Goal: Task Accomplishment & Management: Use online tool/utility

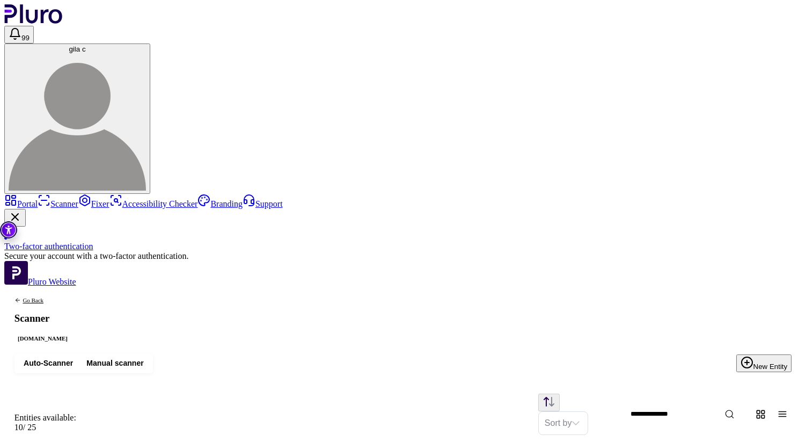
click at [37, 199] on link "Portal" at bounding box center [20, 203] width 33 height 9
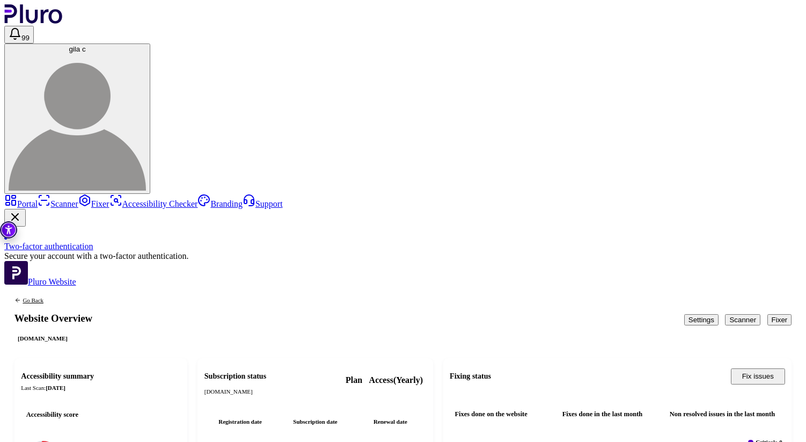
click at [78, 199] on link "Fixer" at bounding box center [93, 203] width 31 height 9
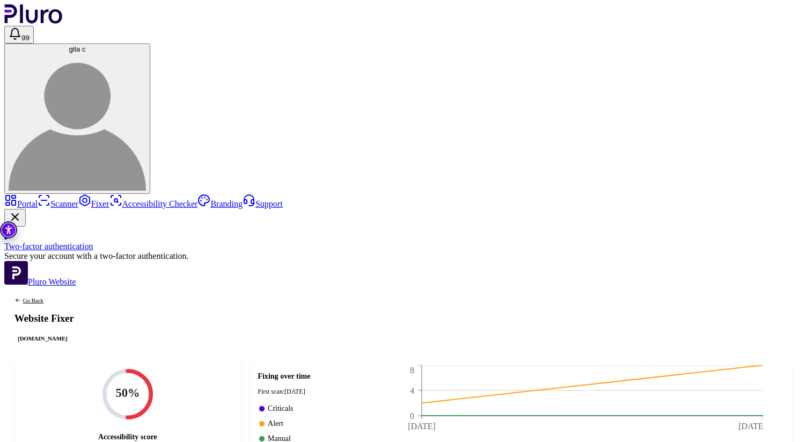
click at [47, 199] on link "Scanner" at bounding box center [58, 203] width 41 height 9
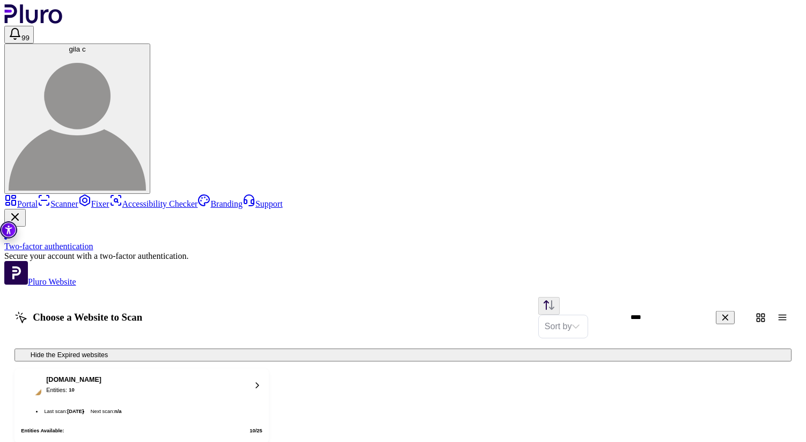
click at [101, 376] on div "fortune-fa.co.il Entities: 10" at bounding box center [73, 385] width 55 height 18
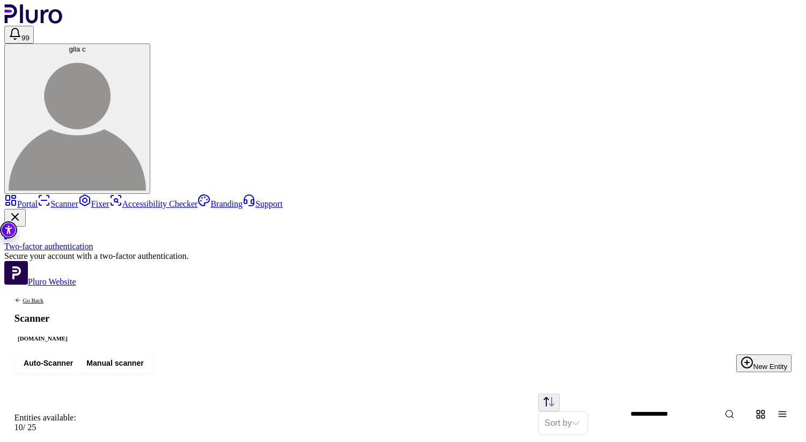
click at [31, 199] on link "Portal" at bounding box center [20, 203] width 33 height 9
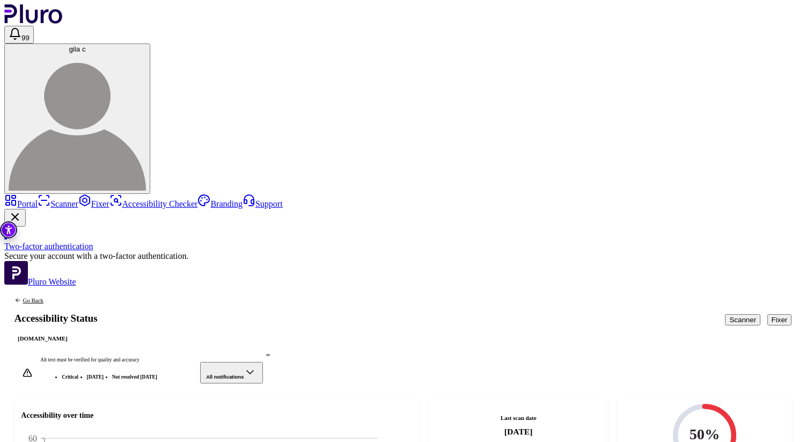
click at [38, 199] on link "Portal" at bounding box center [20, 203] width 33 height 9
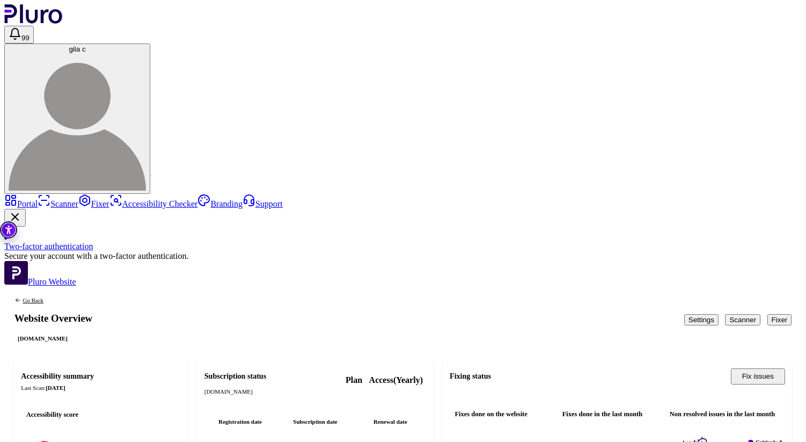
click at [78, 199] on link "Fixer" at bounding box center [93, 203] width 31 height 9
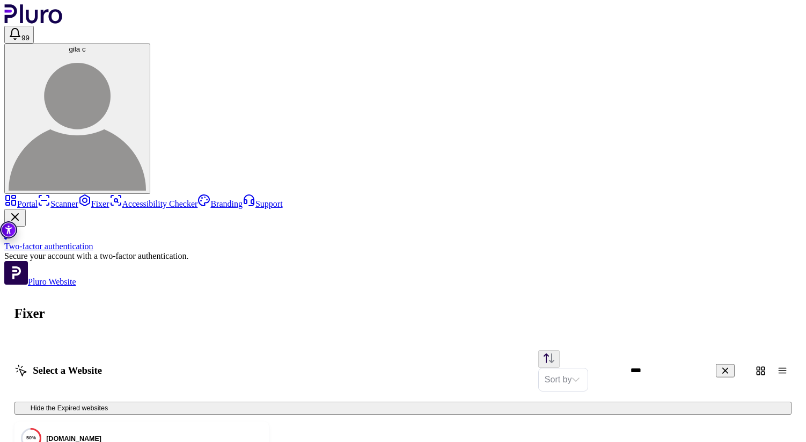
click at [262, 441] on icon "Open https://fortune-fa.co.il/ fixer screen" at bounding box center [257, 449] width 10 height 10
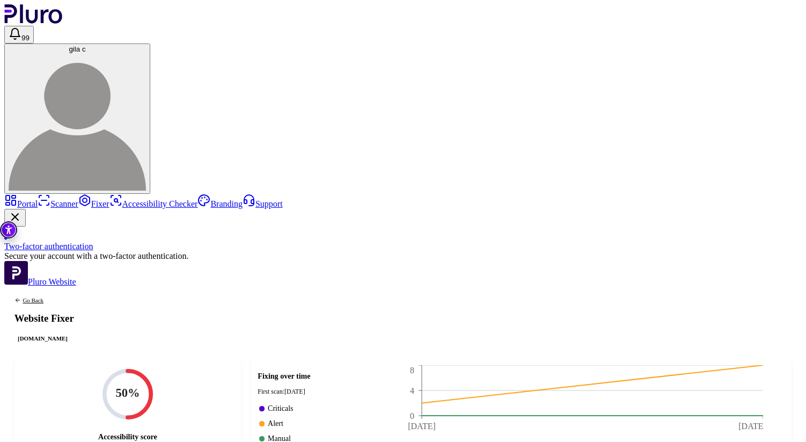
scroll to position [13, 0]
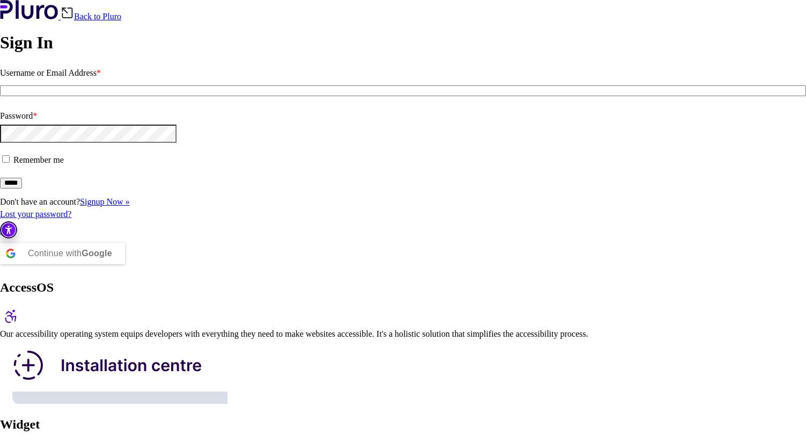
click at [117, 96] on input "Username or Email Address *" at bounding box center [403, 90] width 806 height 11
type input "**********"
click at [22, 188] on input "*****" at bounding box center [11, 183] width 22 height 11
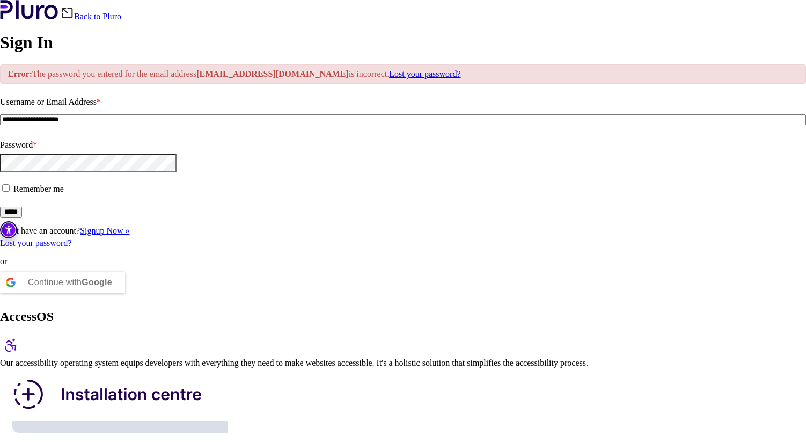
click at [67, 206] on fieldset "Remember me" at bounding box center [403, 193] width 806 height 26
click at [47, 180] on fieldset "Password *" at bounding box center [403, 158] width 806 height 44
click at [13, 193] on span at bounding box center [13, 188] width 0 height 9
click at [22, 217] on input "*****" at bounding box center [11, 212] width 22 height 11
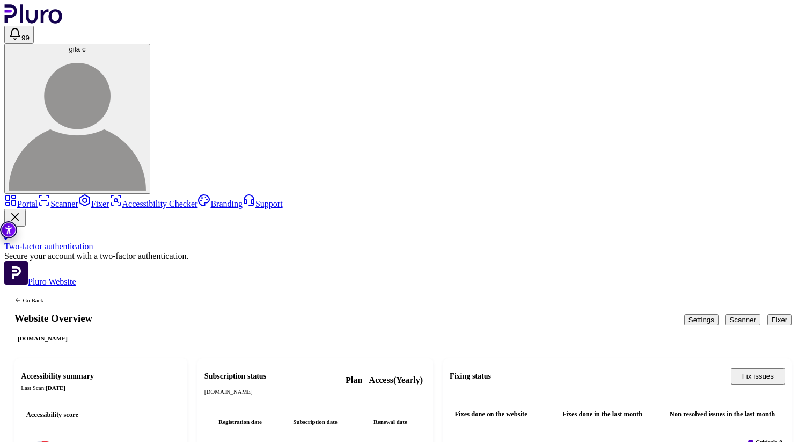
click at [772, 314] on button "Fixer" at bounding box center [779, 319] width 25 height 11
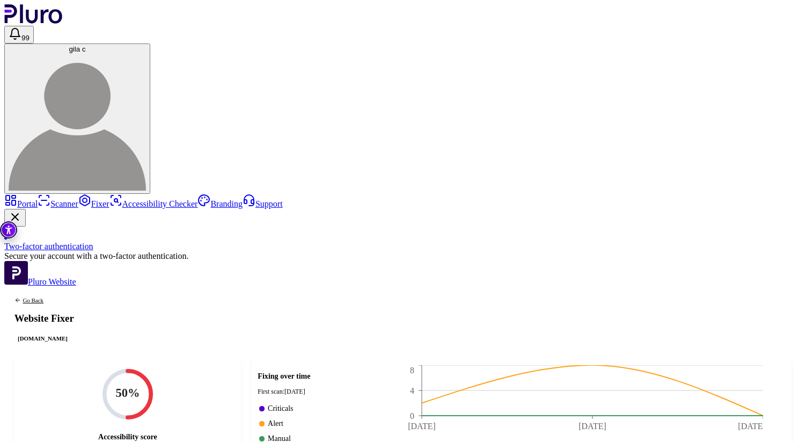
click at [38, 199] on link "Portal" at bounding box center [20, 203] width 33 height 9
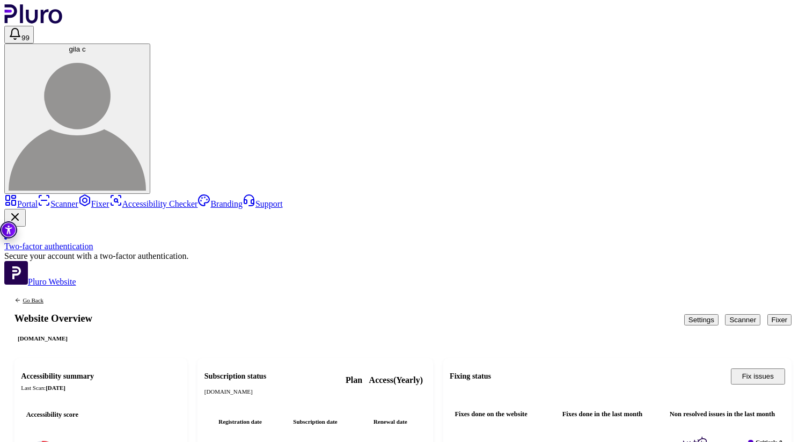
click at [188, 358] on div "Accessibility summary Last Scan: 18.09.2025 Accessibility score 50% Criticals 1…" at bounding box center [100, 437] width 173 height 159
click at [42, 199] on link "Scanner" at bounding box center [58, 203] width 41 height 9
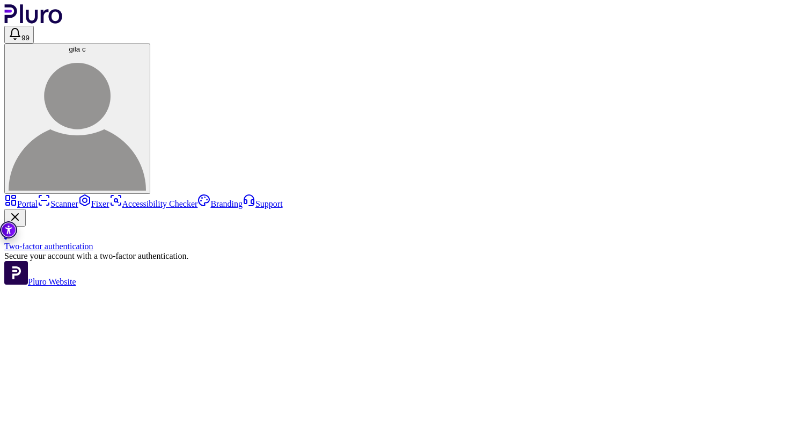
click at [78, 199] on link "Fixer" at bounding box center [93, 203] width 31 height 9
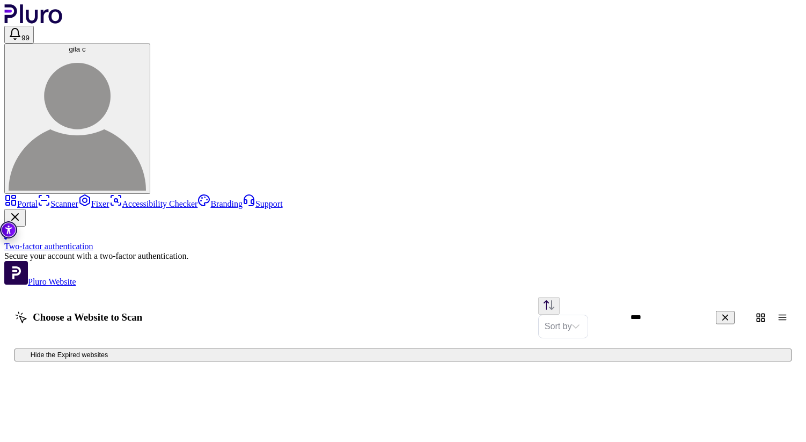
click at [43, 199] on link "Scanner" at bounding box center [58, 203] width 41 height 9
click at [259, 382] on icon at bounding box center [257, 384] width 3 height 5
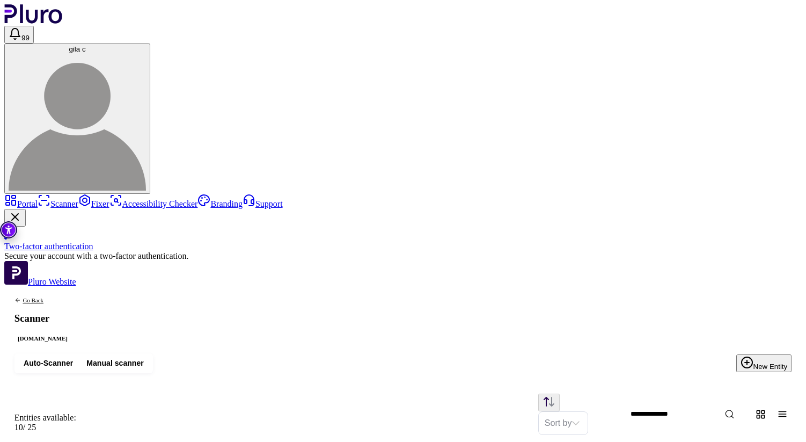
click at [78, 199] on link "Fixer" at bounding box center [93, 203] width 31 height 9
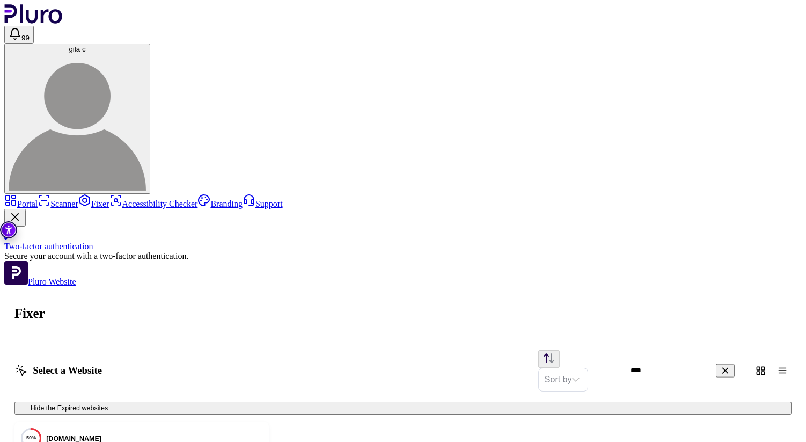
click at [245, 428] on div "50% fortune-fa.co.il Entities: 10 Total Issues: 601" at bounding box center [133, 449] width 224 height 42
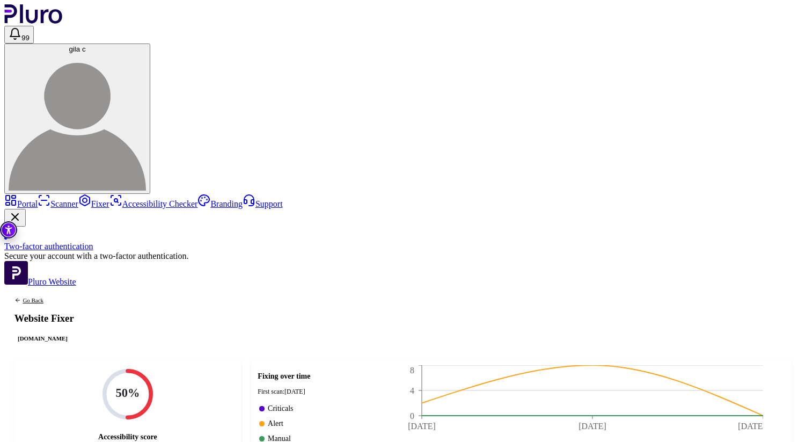
scroll to position [13, 0]
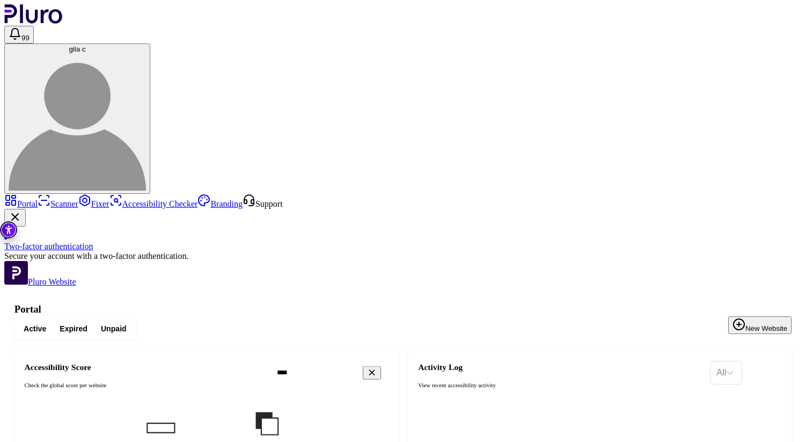
click at [38, 199] on link "Portal" at bounding box center [20, 203] width 33 height 9
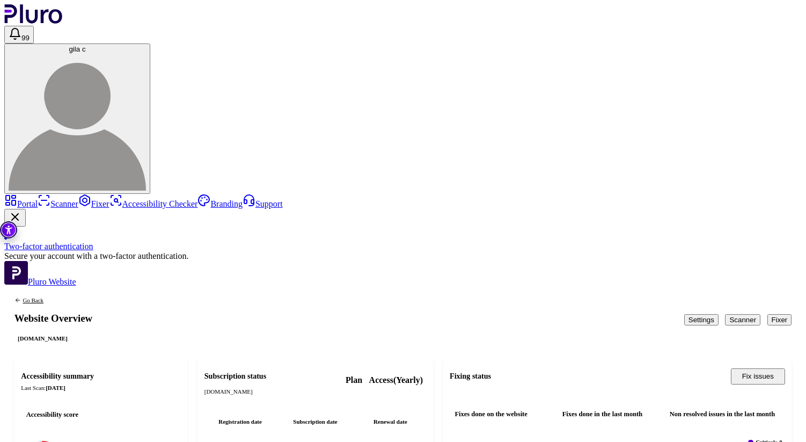
click at [729, 314] on button "Scanner" at bounding box center [742, 319] width 35 height 11
